Goal: Check status: Check status

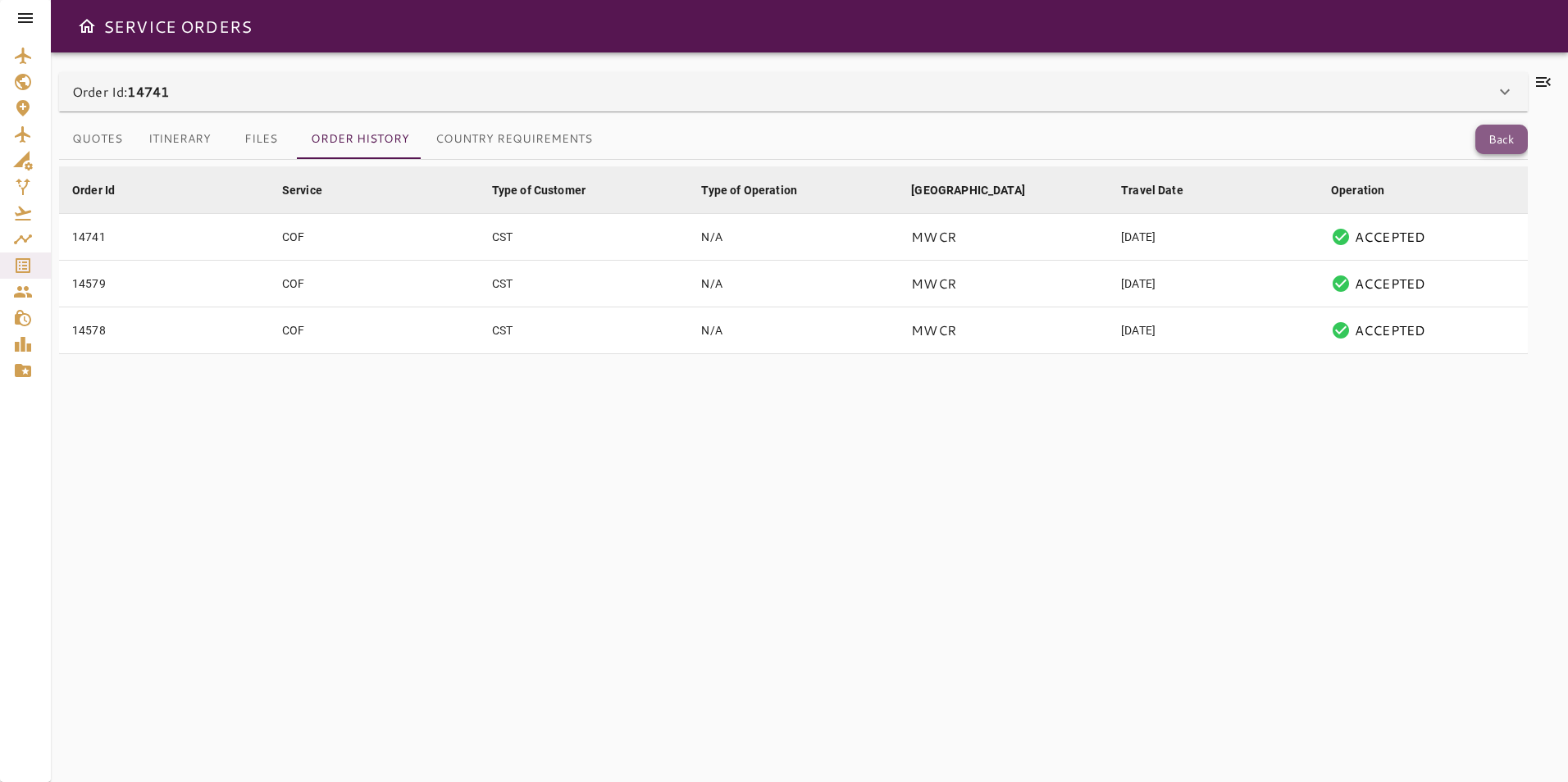
click at [1484, 134] on button "Back" at bounding box center [1502, 139] width 53 height 30
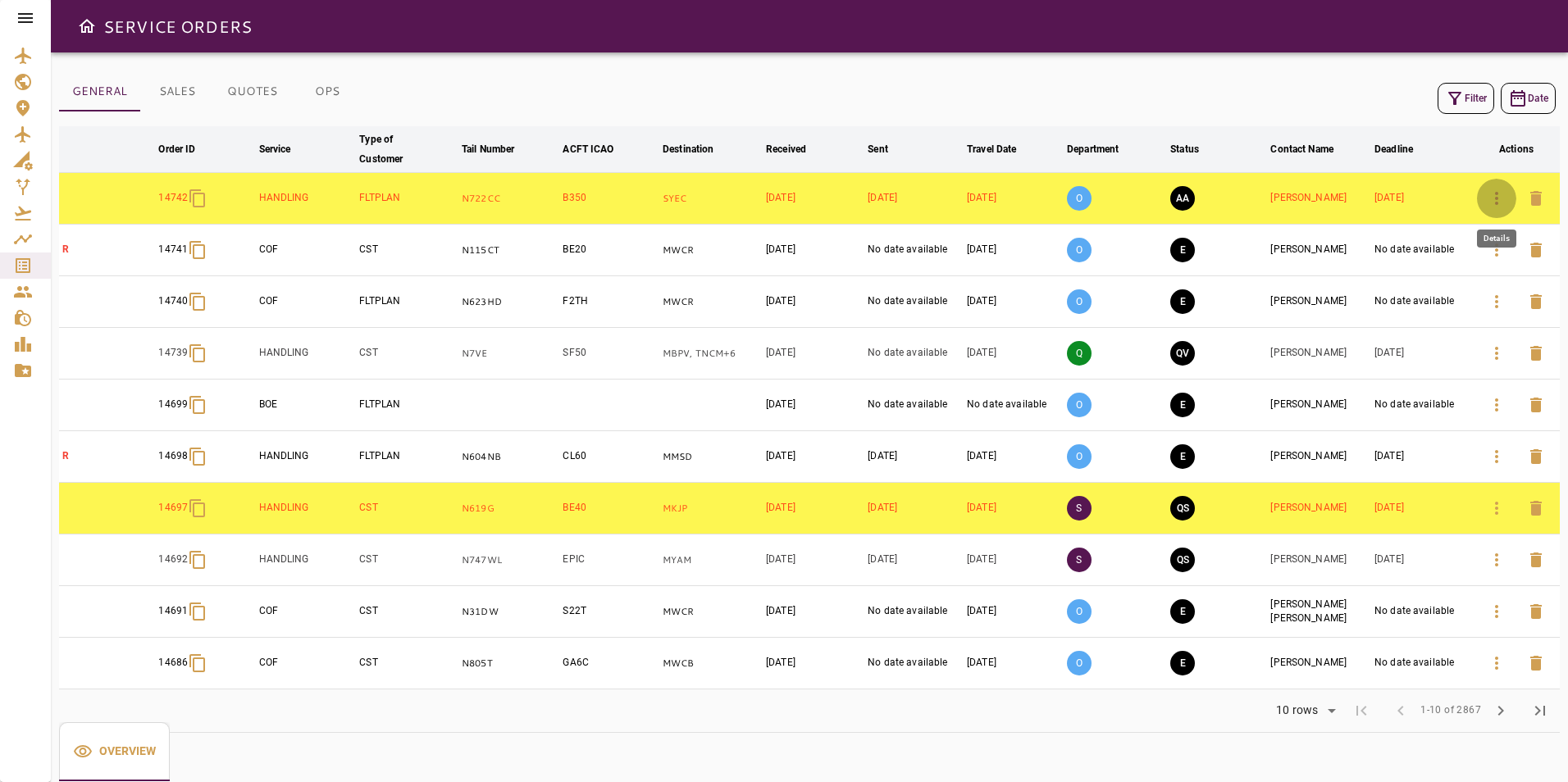
click at [1484, 195] on button "button" at bounding box center [1496, 198] width 40 height 40
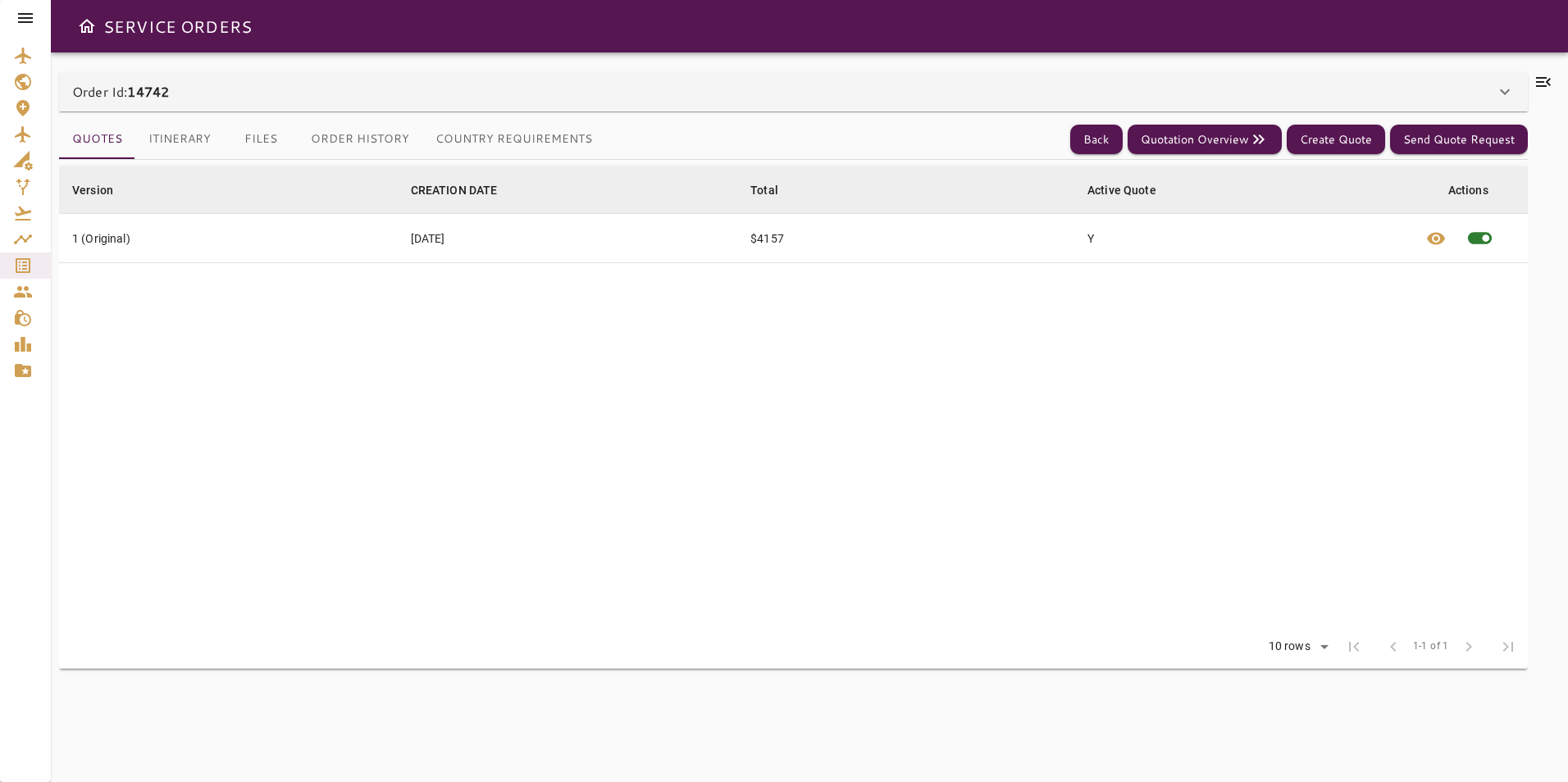
click at [570, 101] on div "Order Id: 14742" at bounding box center [793, 92] width 1468 height 40
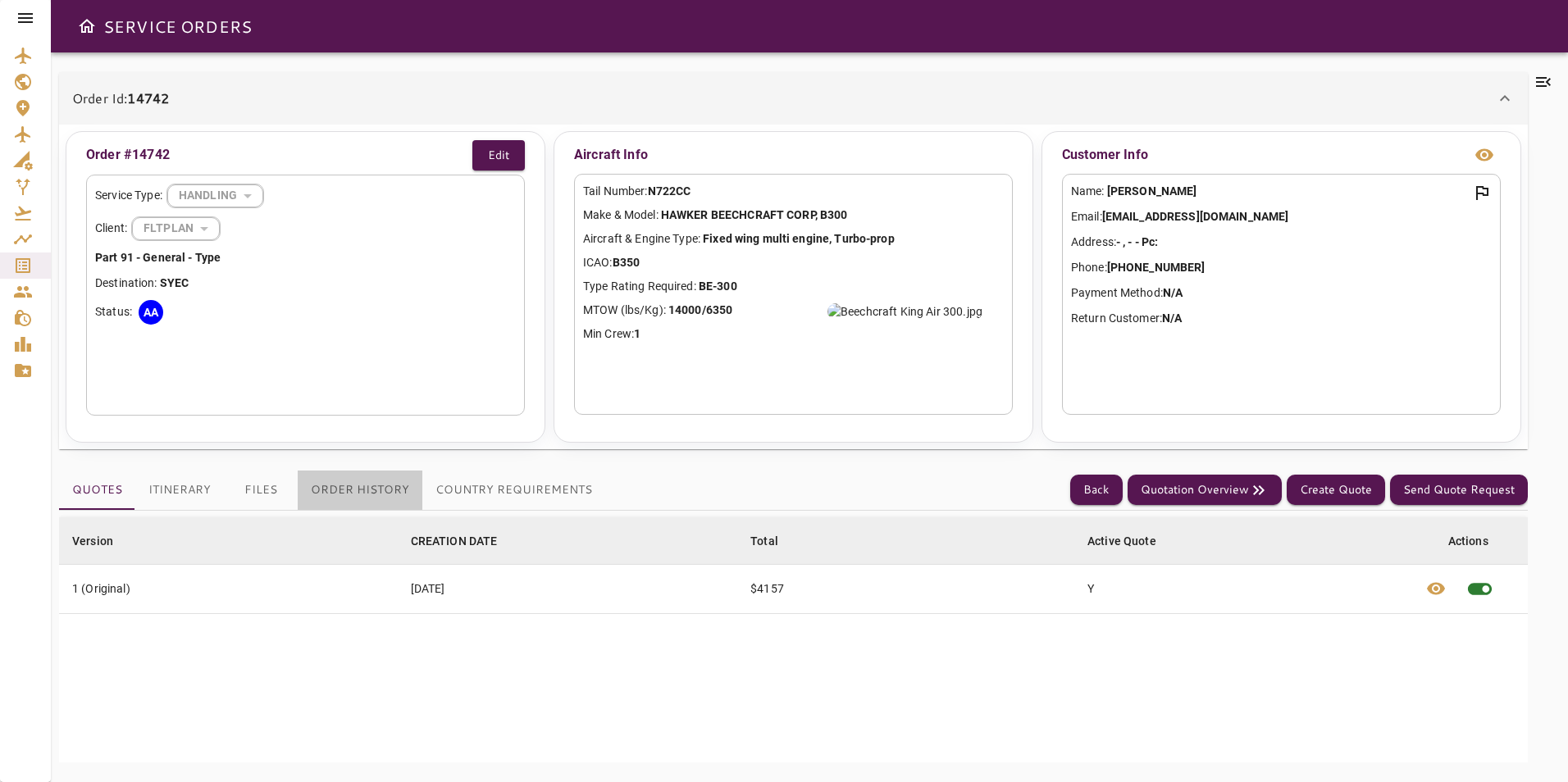
click at [367, 480] on button "Order History" at bounding box center [360, 490] width 124 height 40
